Goal: Information Seeking & Learning: Learn about a topic

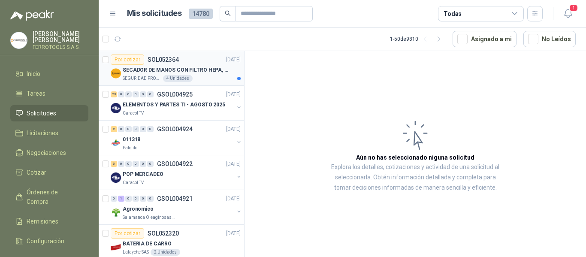
click at [196, 72] on p "SECADOR DE MANOS CON FILTRO HEPA, SECADO RAPIDO" at bounding box center [176, 70] width 107 height 8
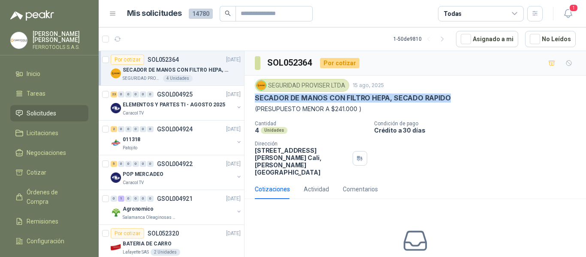
drag, startPoint x: 255, startPoint y: 98, endPoint x: 460, endPoint y: 97, distance: 205.3
click at [460, 97] on div "SECADOR DE MANOS CON FILTRO HEPA, SECADO RAPIDO" at bounding box center [415, 97] width 321 height 9
copy p "SECADOR DE MANOS CON FILTRO HEPA, SECADO RAPIDO"
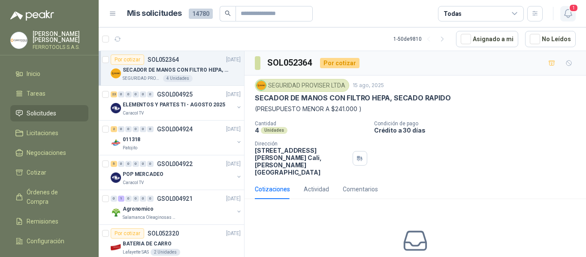
click at [569, 13] on icon "button" at bounding box center [567, 13] width 11 height 11
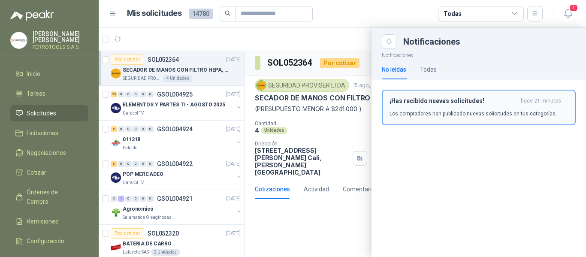
click at [489, 111] on p "Los compradores han publicado nuevas solicitudes en tus categorías." at bounding box center [472, 114] width 167 height 8
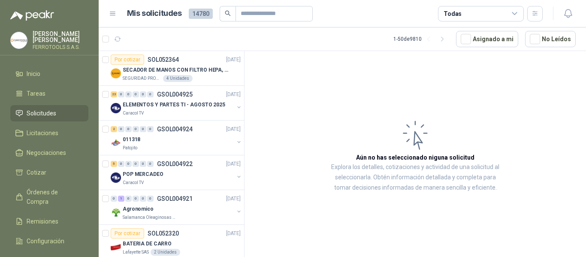
click at [200, 42] on article "1 - 50 de 9810 Asignado a mi No Leídos" at bounding box center [342, 38] width 487 height 23
click at [203, 111] on div "Caracol TV" at bounding box center [178, 113] width 111 height 7
